Goal: Task Accomplishment & Management: Manage account settings

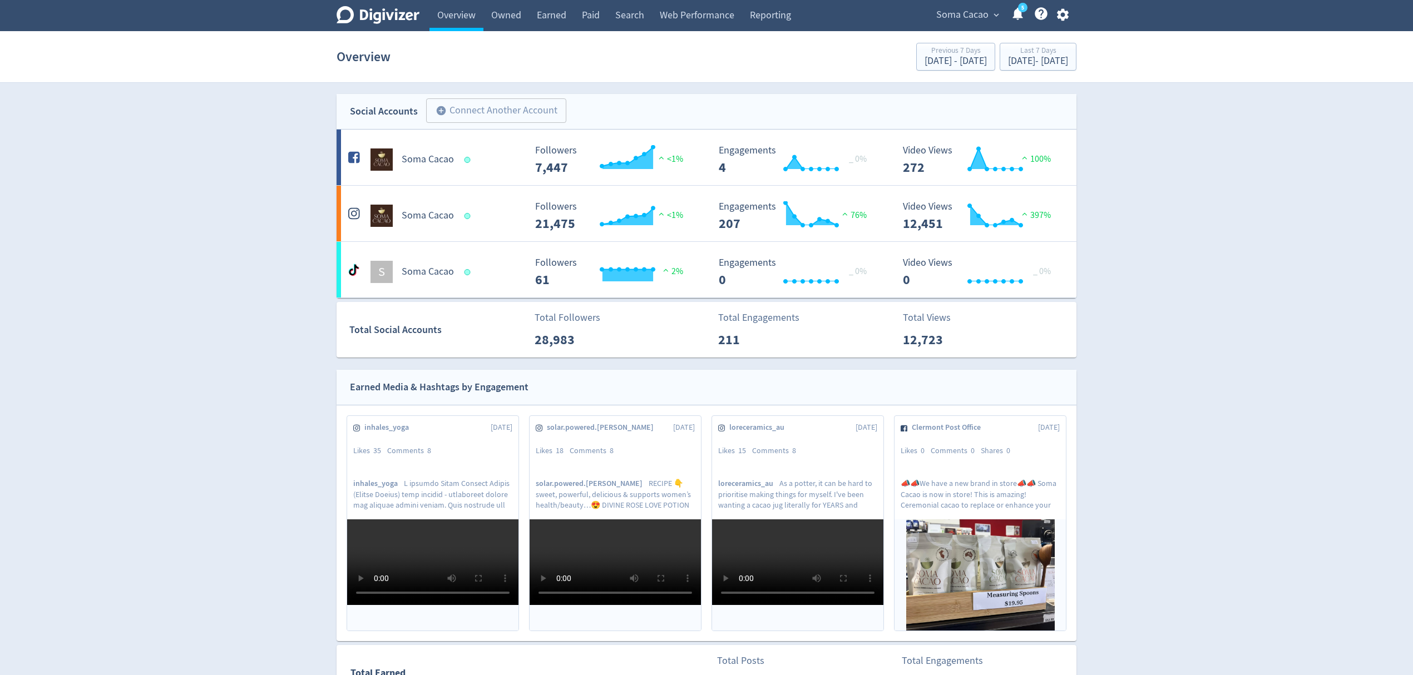
click at [995, 14] on span "expand_more" at bounding box center [996, 15] width 10 height 10
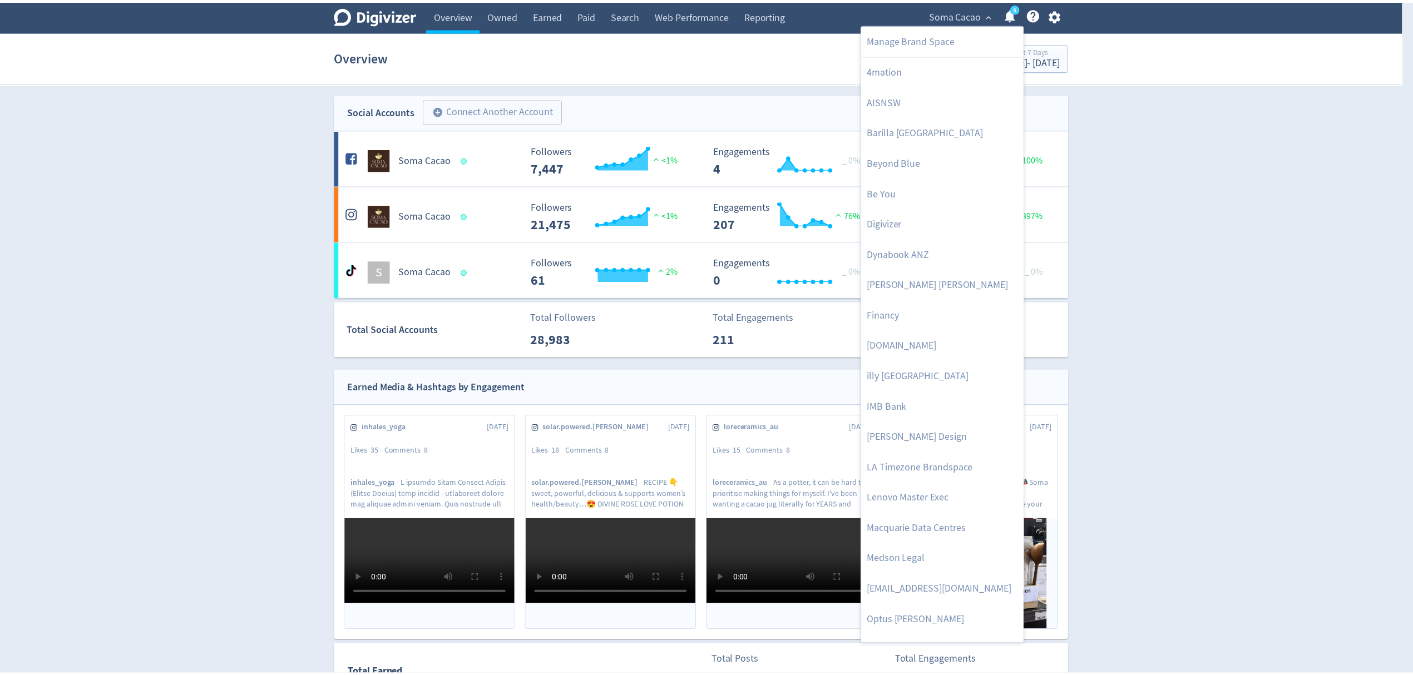
scroll to position [512, 0]
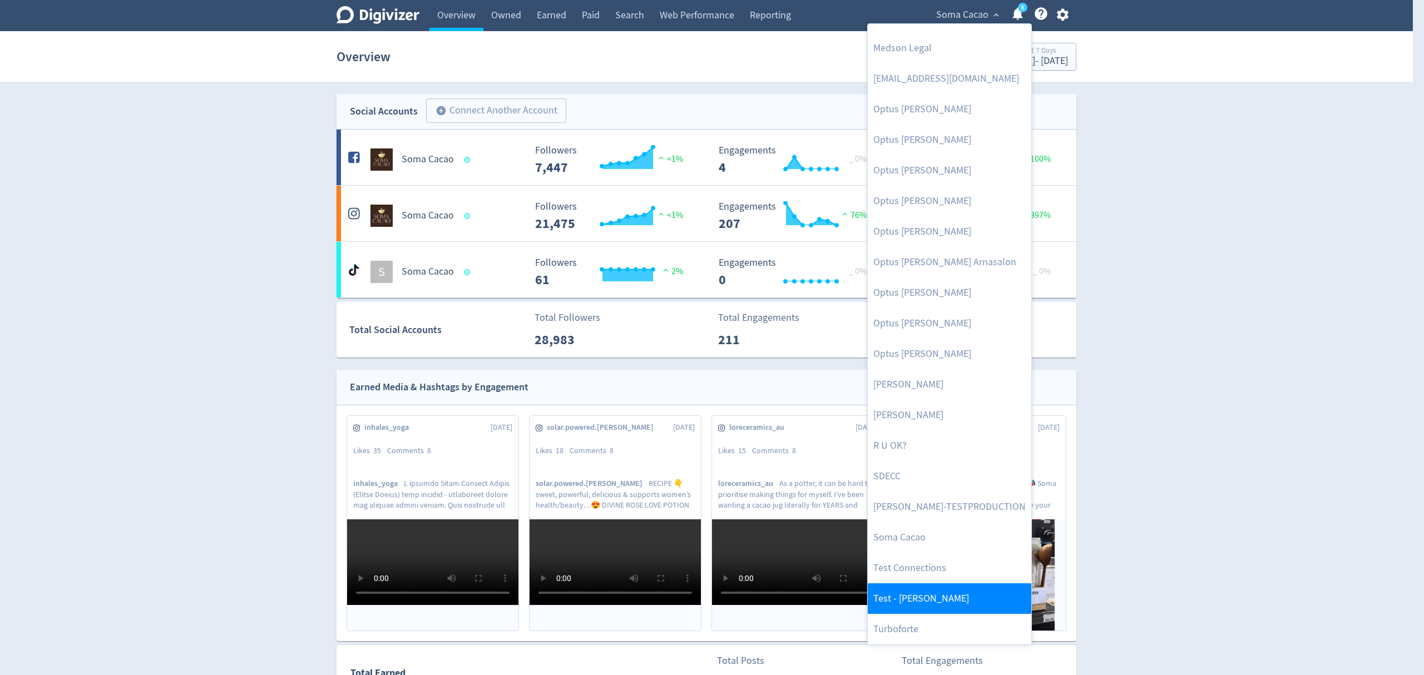
click at [939, 597] on link "Test - [PERSON_NAME]" at bounding box center [950, 599] width 164 height 31
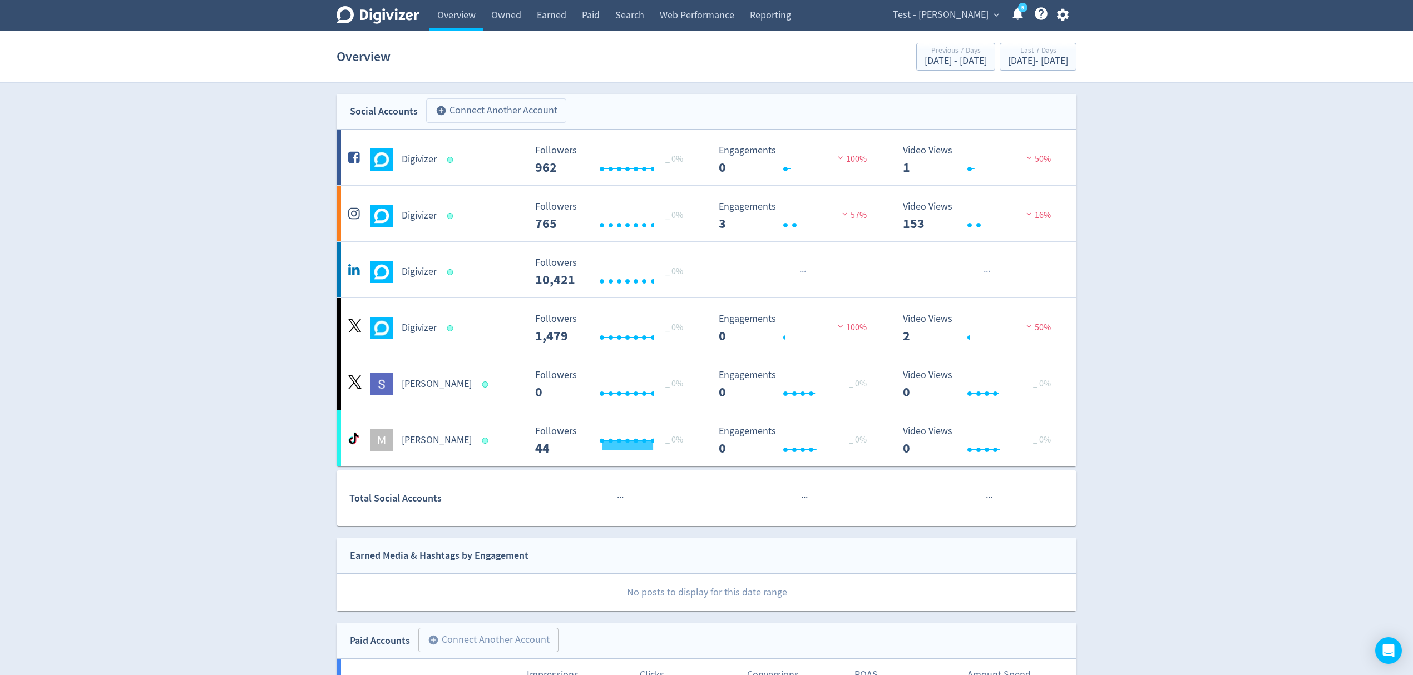
click at [517, 107] on button "add_circle Connect Another Account" at bounding box center [496, 110] width 140 height 24
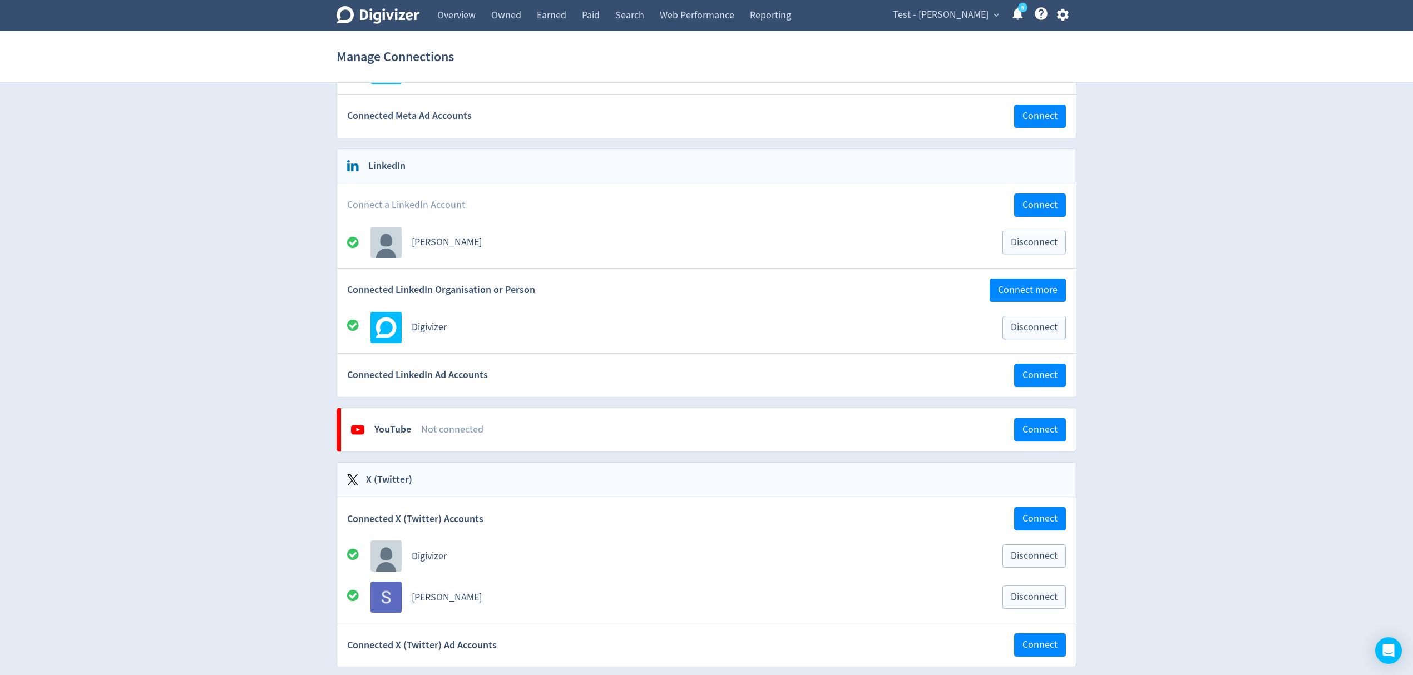
scroll to position [370, 0]
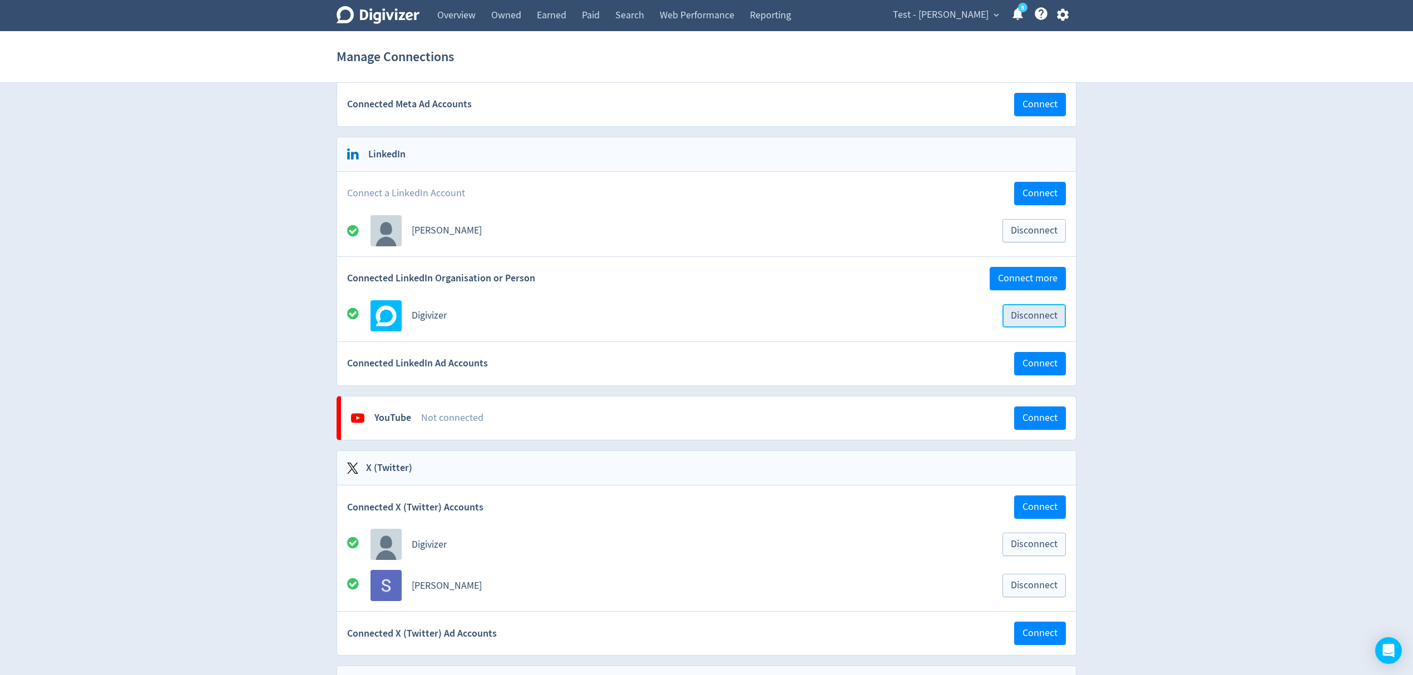
click at [1055, 317] on span "Disconnect" at bounding box center [1034, 316] width 47 height 10
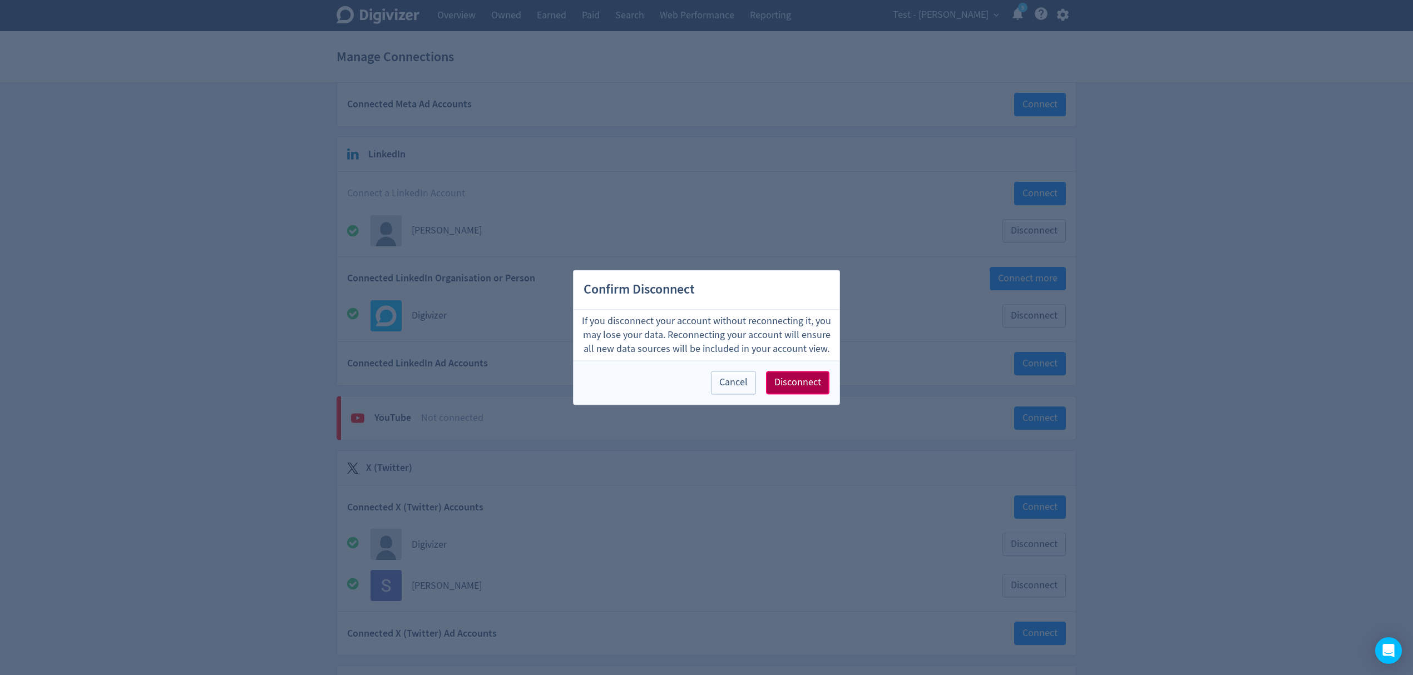
click at [801, 381] on span "Disconnect" at bounding box center [797, 383] width 47 height 10
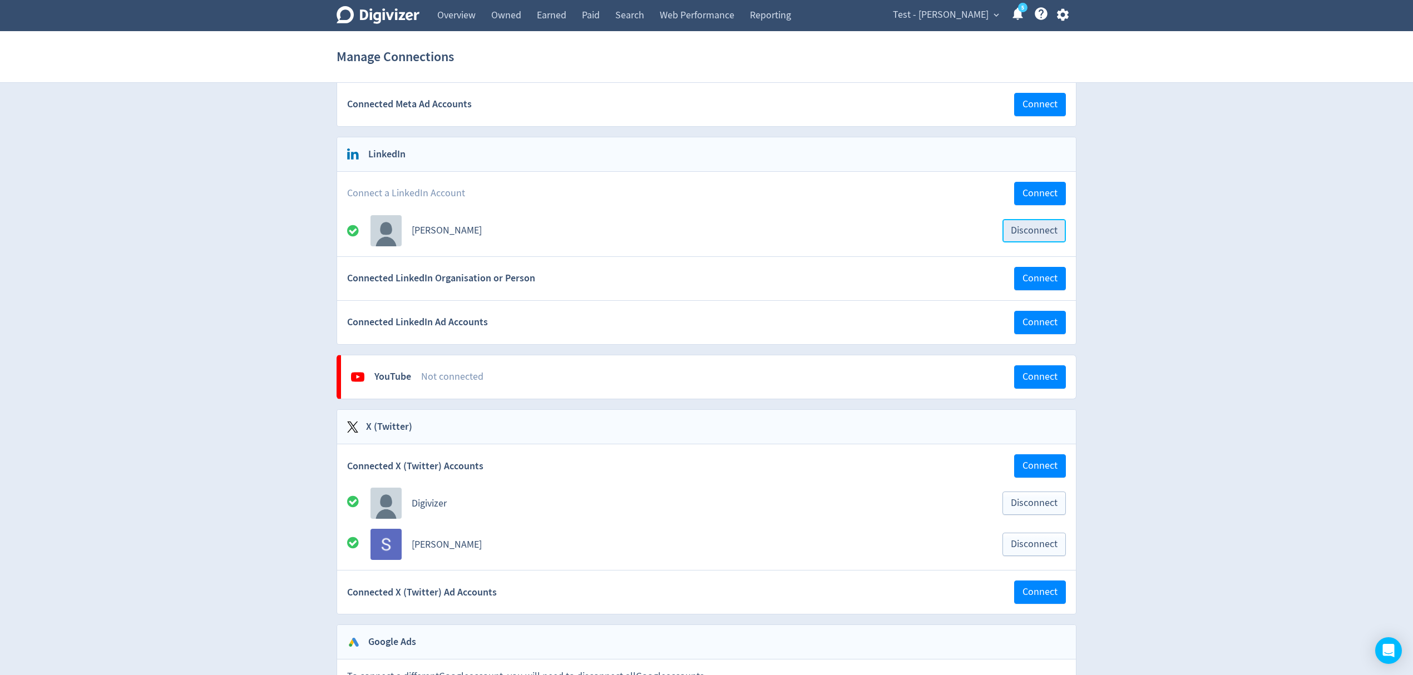
click at [1049, 234] on span "Disconnect" at bounding box center [1034, 231] width 47 height 10
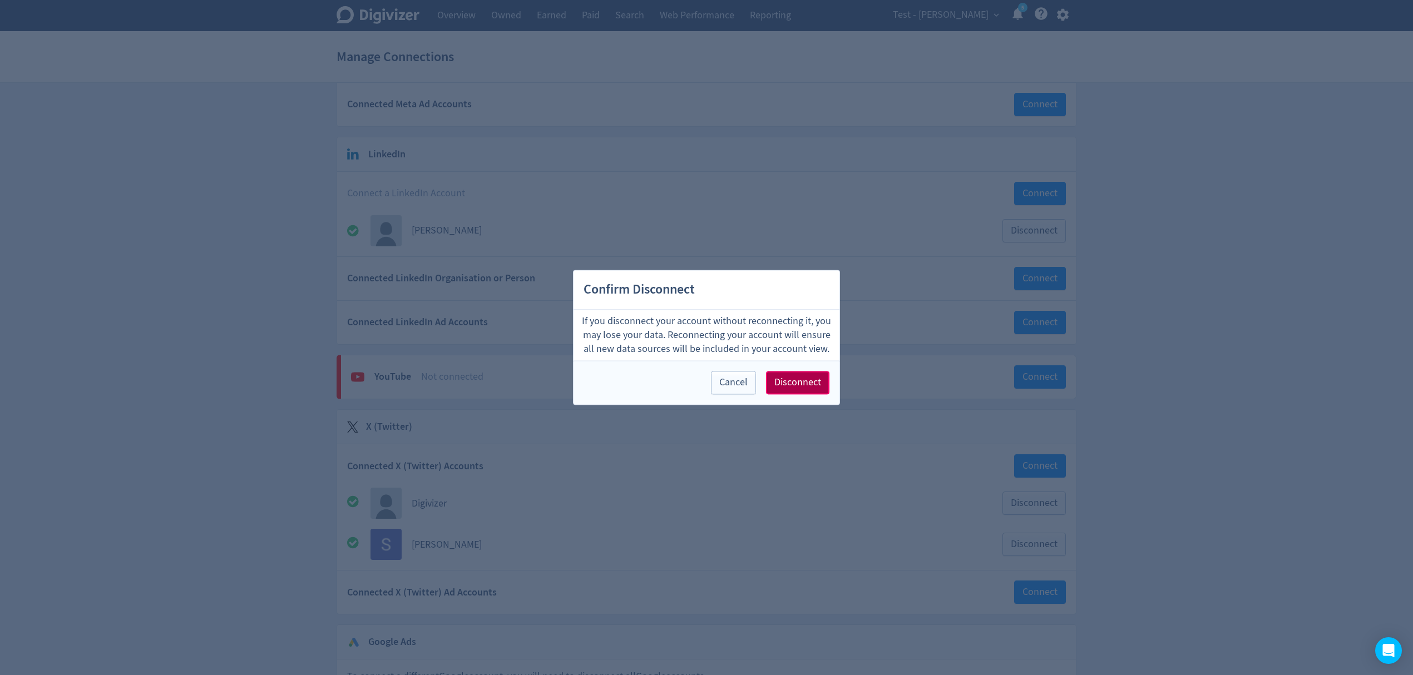
click at [802, 384] on span "Disconnect" at bounding box center [797, 383] width 47 height 10
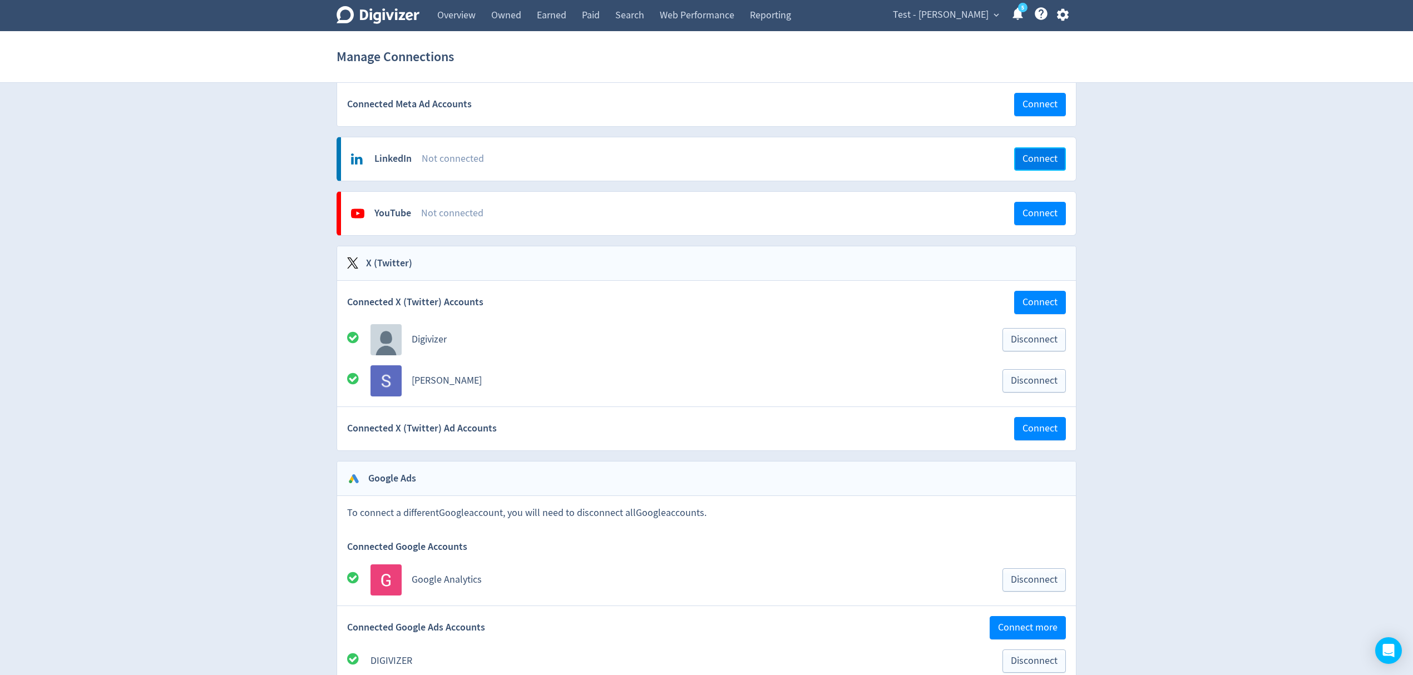
click at [1040, 160] on span "Connect" at bounding box center [1039, 159] width 35 height 10
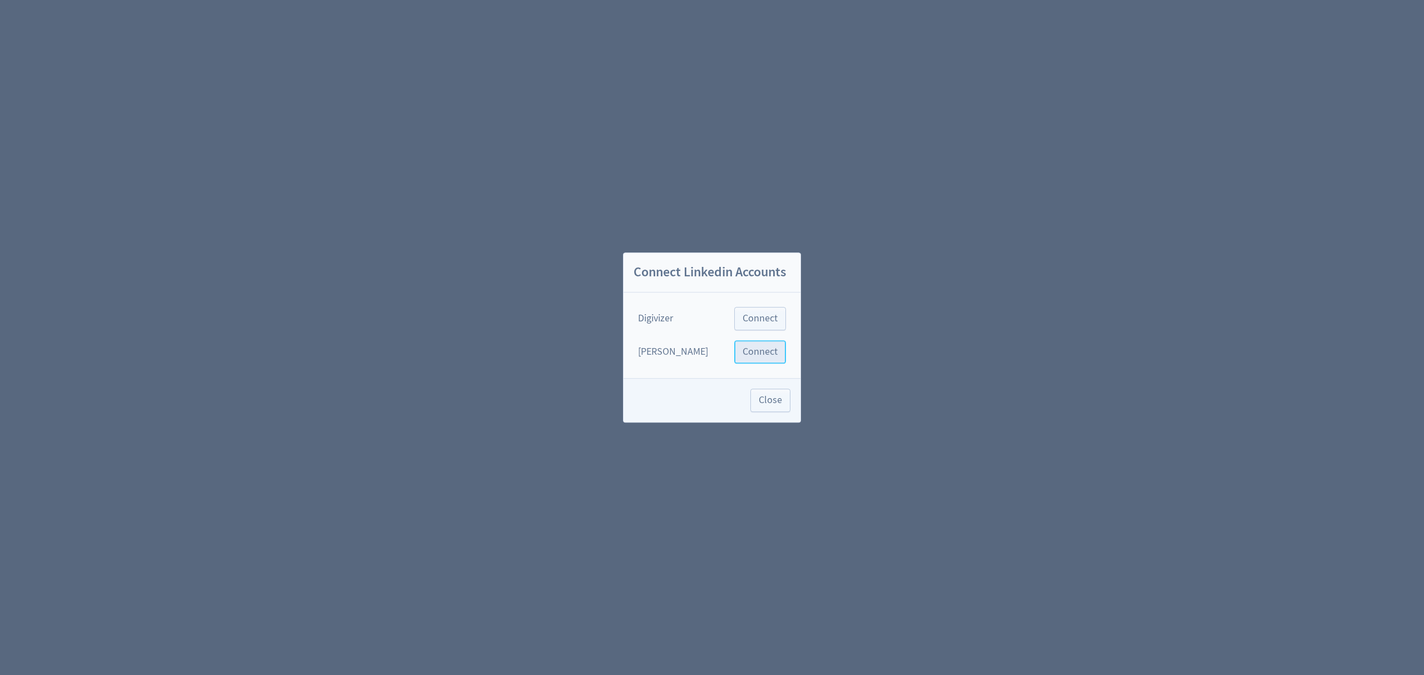
click at [758, 357] on span "Connect" at bounding box center [760, 352] width 35 height 10
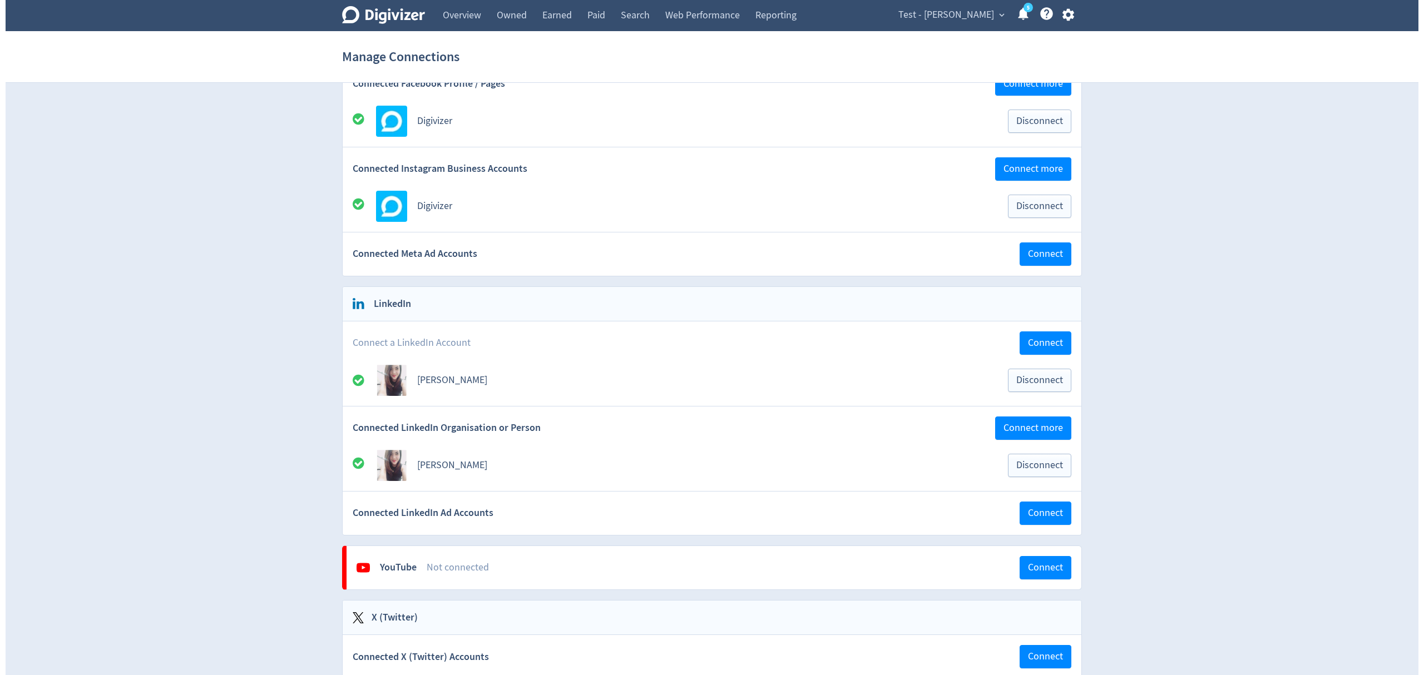
scroll to position [223, 0]
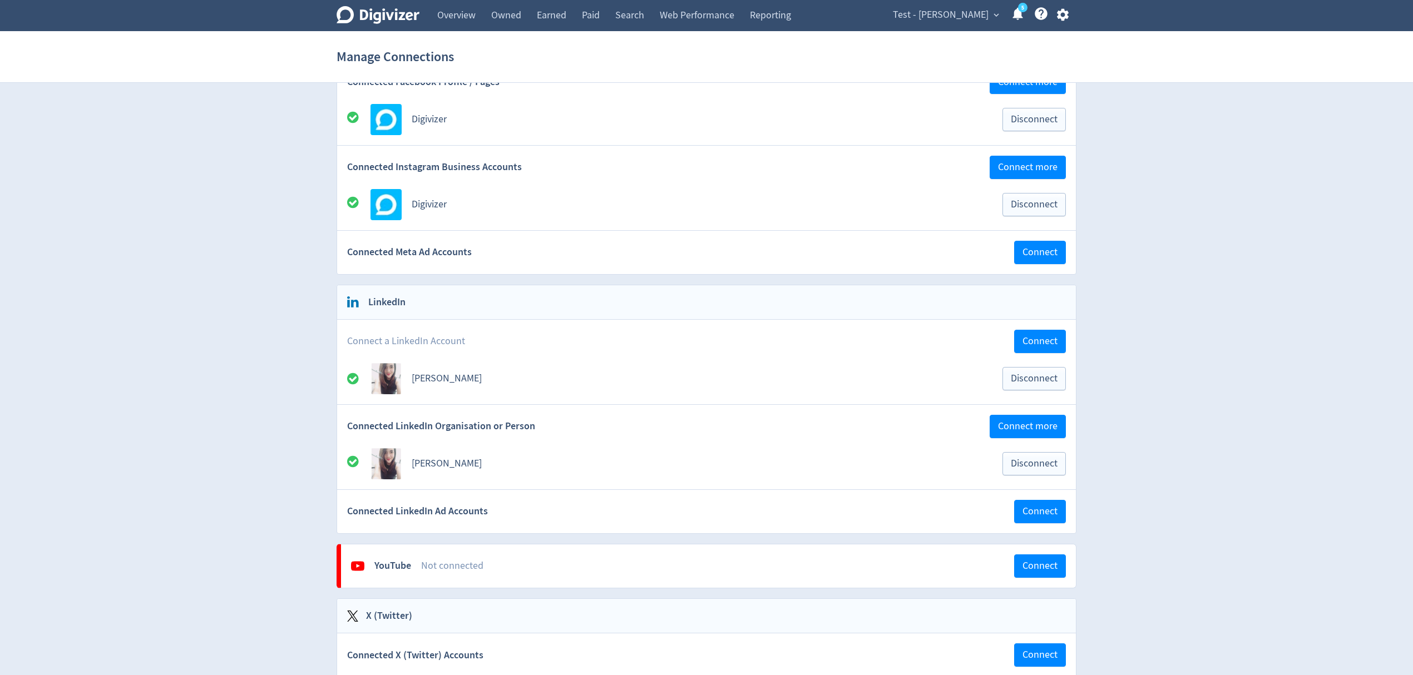
click at [1066, 17] on icon "button" at bounding box center [1062, 15] width 12 height 12
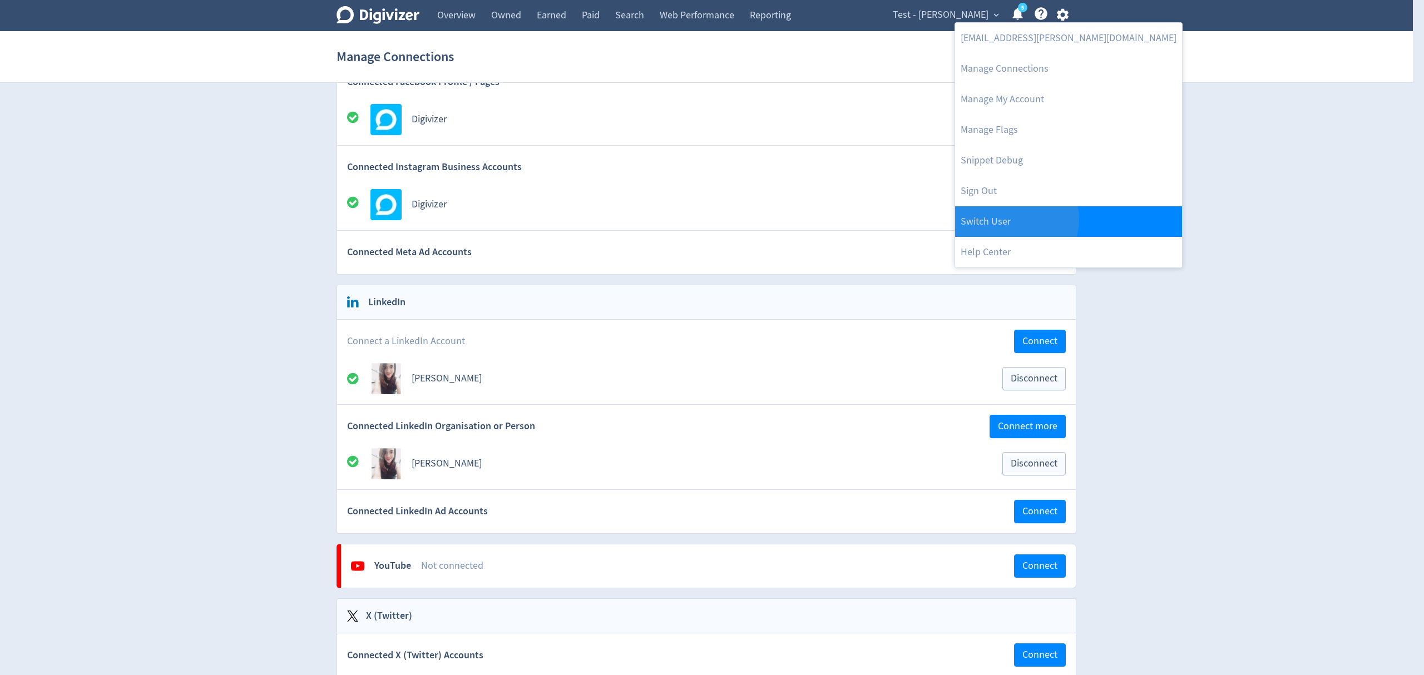
click at [1015, 219] on link "Switch User" at bounding box center [1068, 221] width 227 height 31
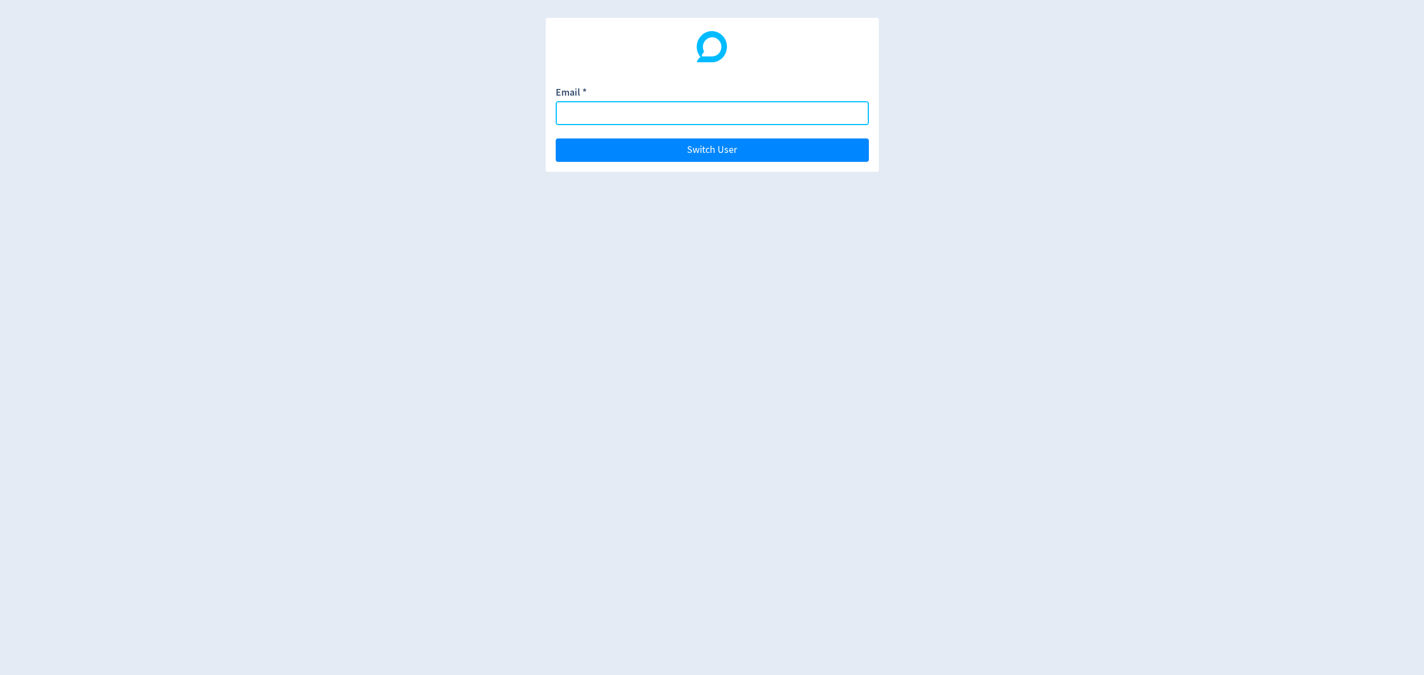
click at [586, 114] on input "Email *" at bounding box center [712, 113] width 313 height 24
click at [556, 139] on button "Switch User" at bounding box center [712, 150] width 313 height 23
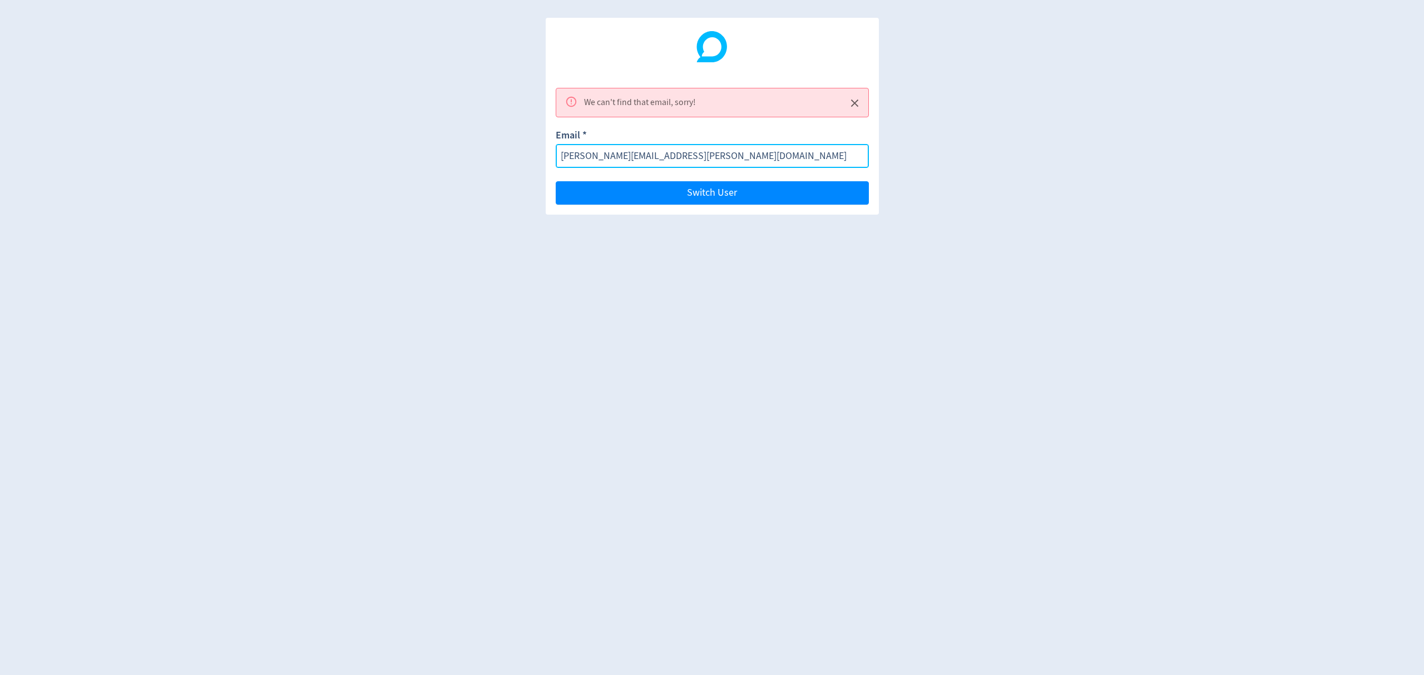
click at [626, 158] on input "[PERSON_NAME][EMAIL_ADDRESS][PERSON_NAME][DOMAIN_NAME]" at bounding box center [712, 156] width 313 height 24
type input "[PERSON_NAME][EMAIL_ADDRESS][PERSON_NAME][DOMAIN_NAME]"
click at [556, 181] on button "Switch User" at bounding box center [712, 192] width 313 height 23
